Goal: Navigation & Orientation: Find specific page/section

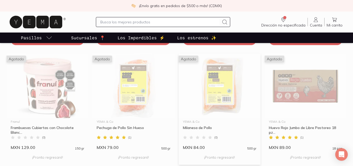
scroll to position [392, 0]
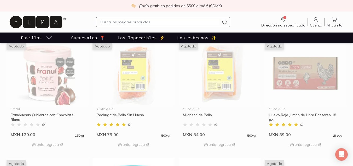
click at [205, 36] on p "Los estrenos ✨" at bounding box center [196, 38] width 39 height 6
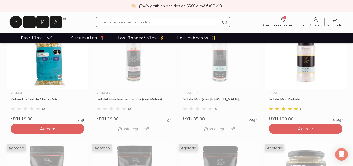
scroll to position [52, 0]
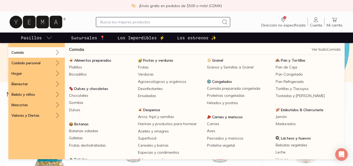
click at [42, 38] on link "Pasillos" at bounding box center [36, 37] width 33 height 10
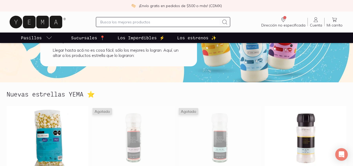
click at [42, 38] on link "Pasillos" at bounding box center [36, 37] width 33 height 10
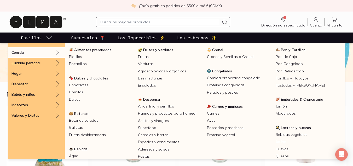
scroll to position [0, 0]
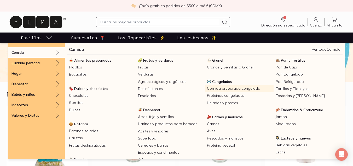
click at [229, 87] on link "Comida preparada congelada" at bounding box center [239, 88] width 69 height 7
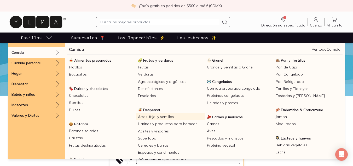
click at [168, 116] on link "Arroz, frijol y semillas" at bounding box center [170, 116] width 69 height 7
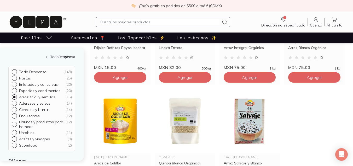
scroll to position [366, 0]
